Goal: Entertainment & Leisure: Consume media (video, audio)

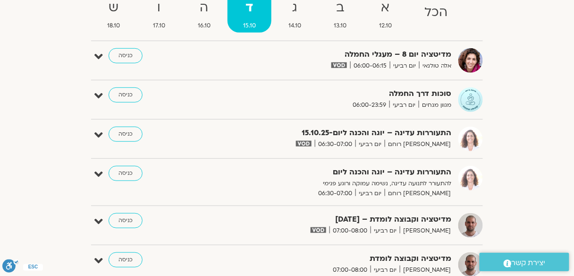
scroll to position [113, 0]
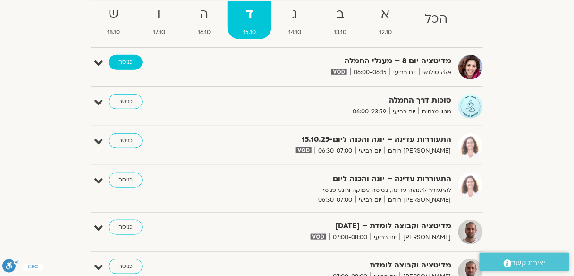
click at [131, 62] on link "כניסה" at bounding box center [126, 62] width 34 height 15
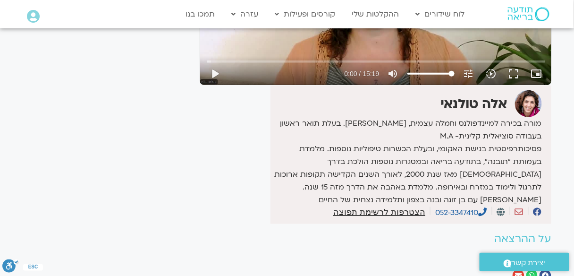
scroll to position [227, 0]
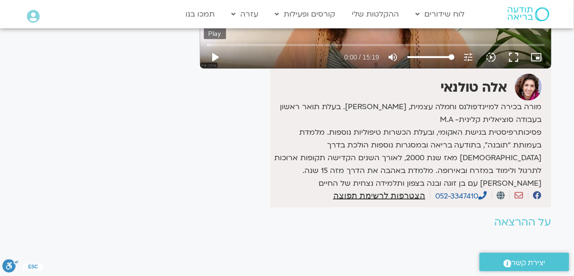
click at [210, 59] on button "play_arrow" at bounding box center [215, 57] width 23 height 23
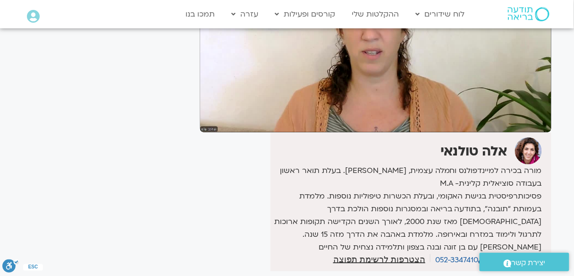
scroll to position [0, 0]
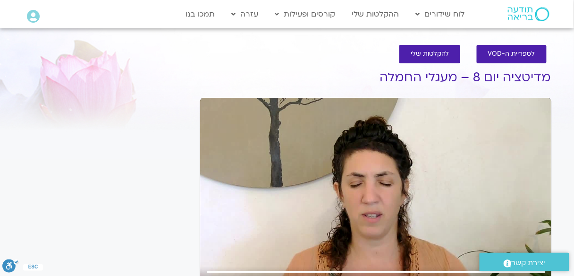
type input "919"
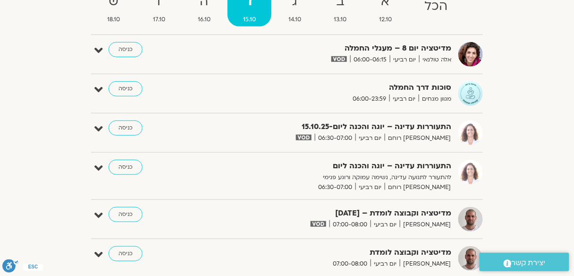
scroll to position [113, 0]
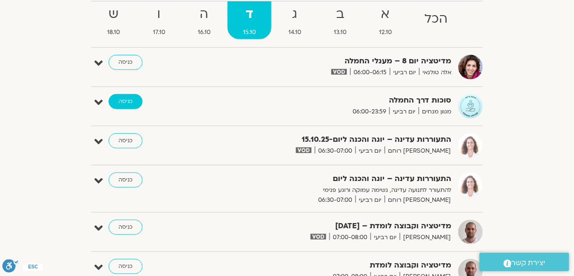
click at [130, 101] on link "כניסה" at bounding box center [126, 101] width 34 height 15
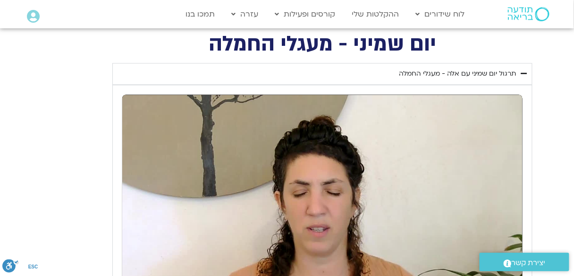
scroll to position [378, 0]
